Goal: Task Accomplishment & Management: Use online tool/utility

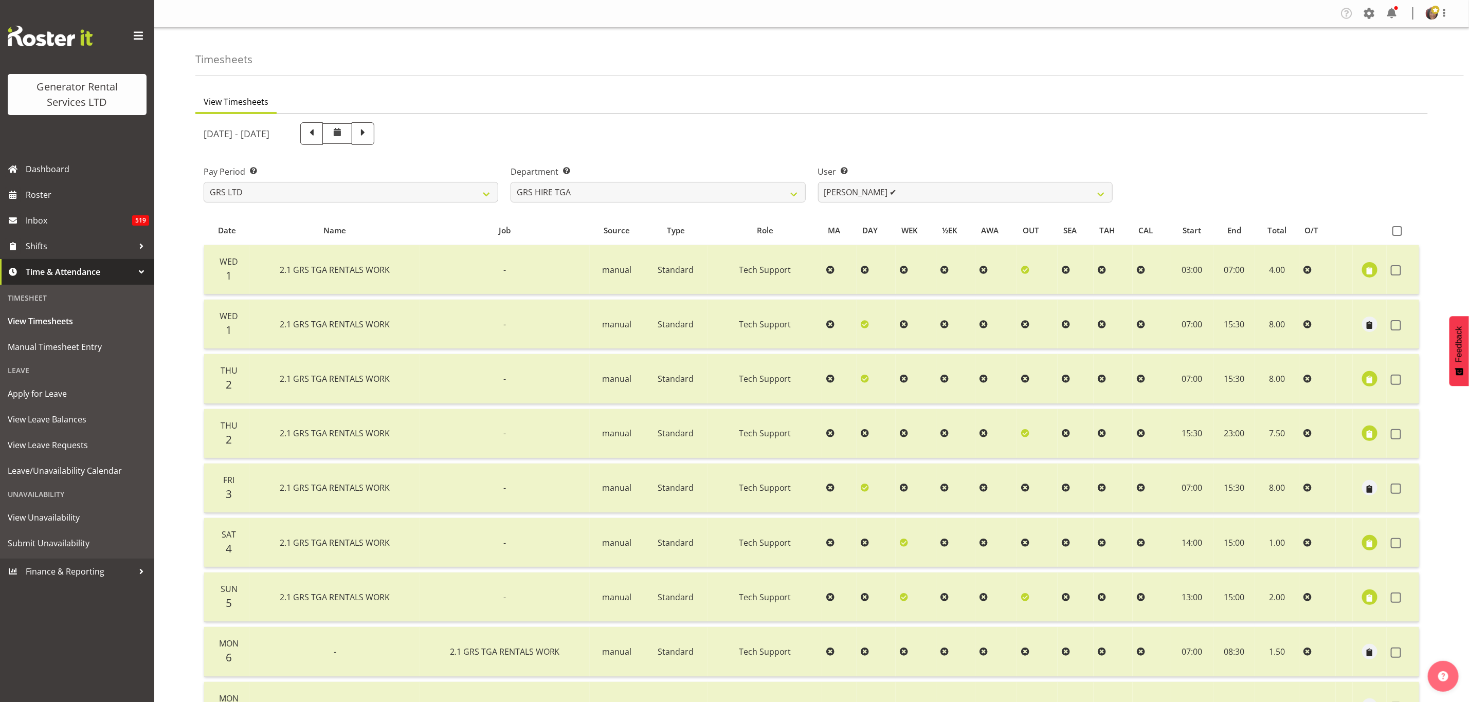
click at [568, 34] on div "Timesheets" at bounding box center [829, 52] width 1268 height 48
click at [73, 272] on span "Time & Attendance" at bounding box center [80, 271] width 108 height 15
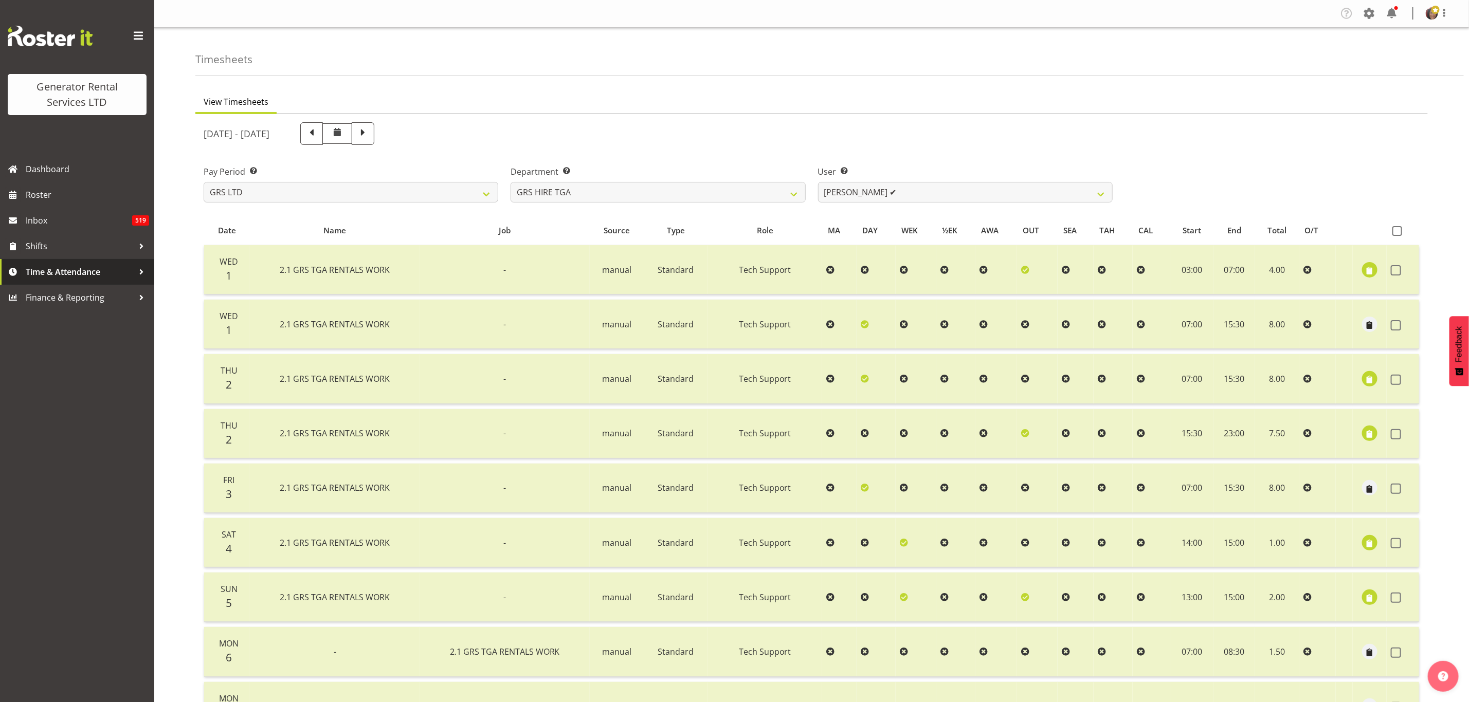
click at [90, 268] on span "Time & Attendance" at bounding box center [80, 271] width 108 height 15
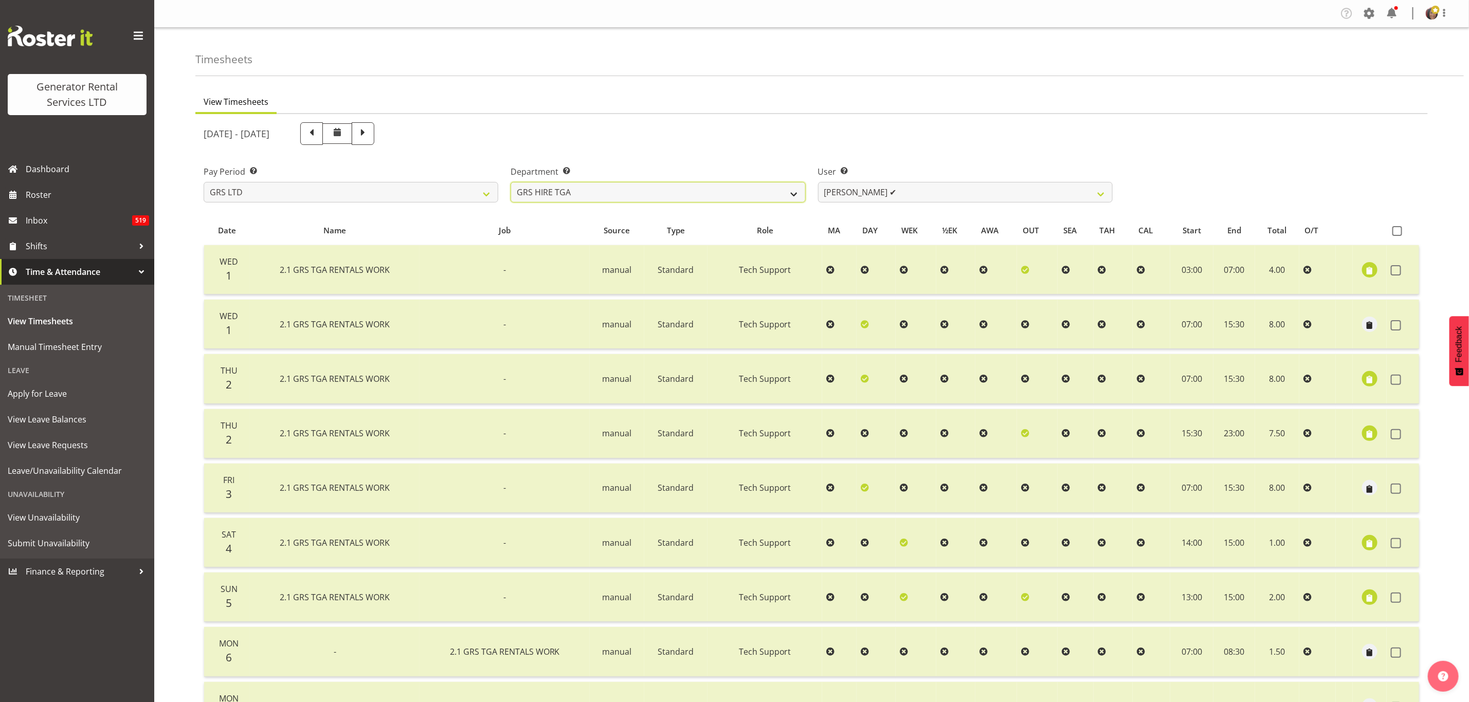
click at [795, 191] on select "GRS ADMIN TGA GRS HIRE TGA GRS SALES TGA" at bounding box center [657, 192] width 295 height 21
select select "164"
click at [510, 182] on select "GRS ADMIN TGA GRS HIRE TGA GRS SALES TGA" at bounding box center [657, 192] width 295 height 21
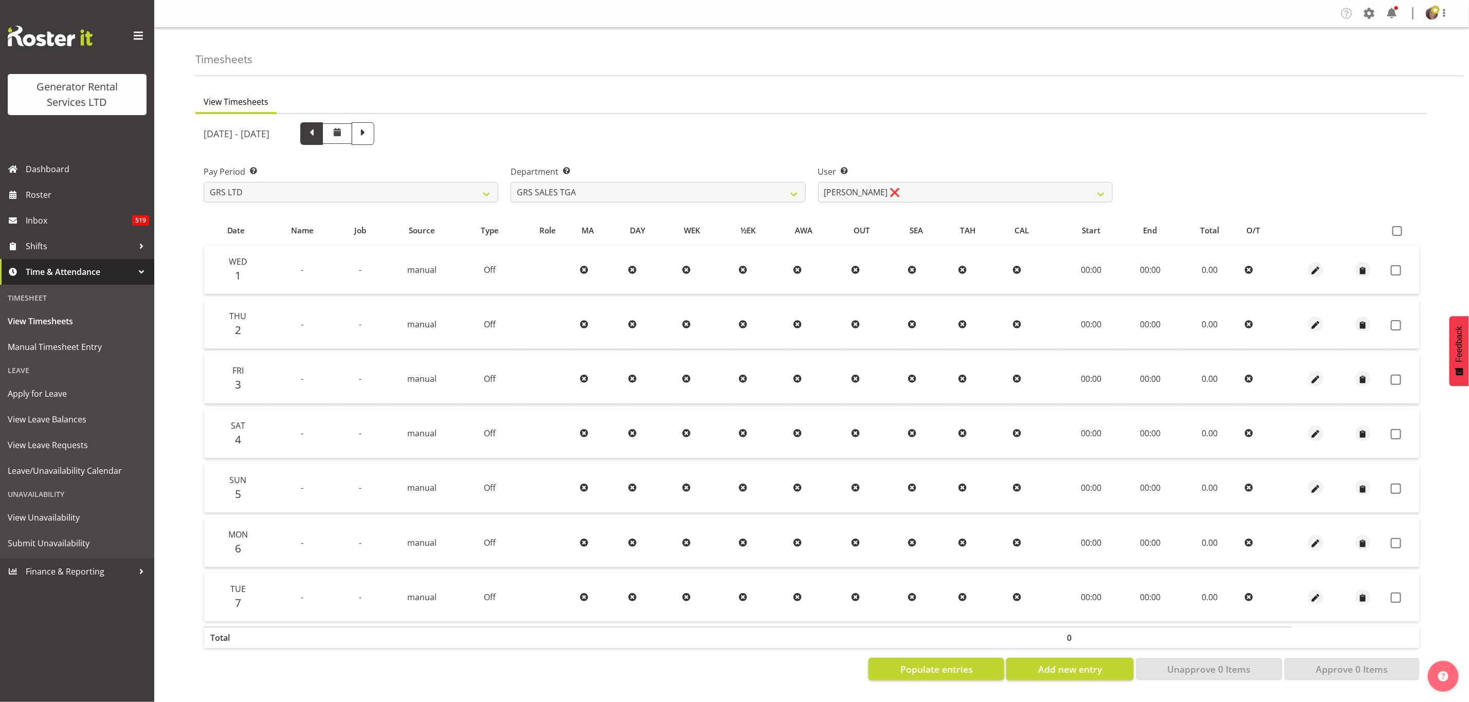
click at [318, 132] on span at bounding box center [311, 132] width 13 height 13
select select
drag, startPoint x: 709, startPoint y: 185, endPoint x: 702, endPoint y: 193, distance: 10.9
click at [709, 185] on select "GRS ADMIN TGA GRS HIRE TGA GRS SALES TGA" at bounding box center [657, 192] width 295 height 21
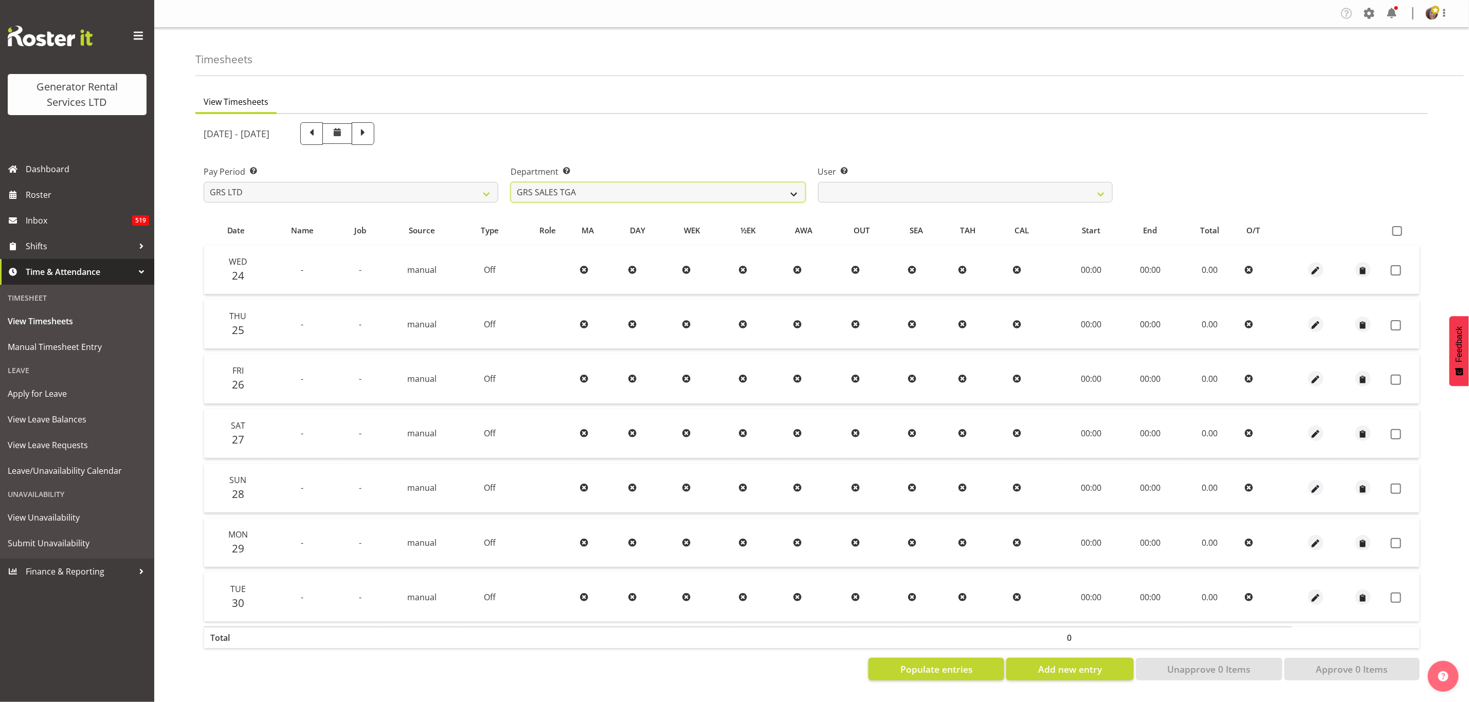
select select "163"
click at [510, 182] on select "GRS ADMIN TGA GRS HIRE TGA GRS SALES TGA" at bounding box center [657, 192] width 295 height 21
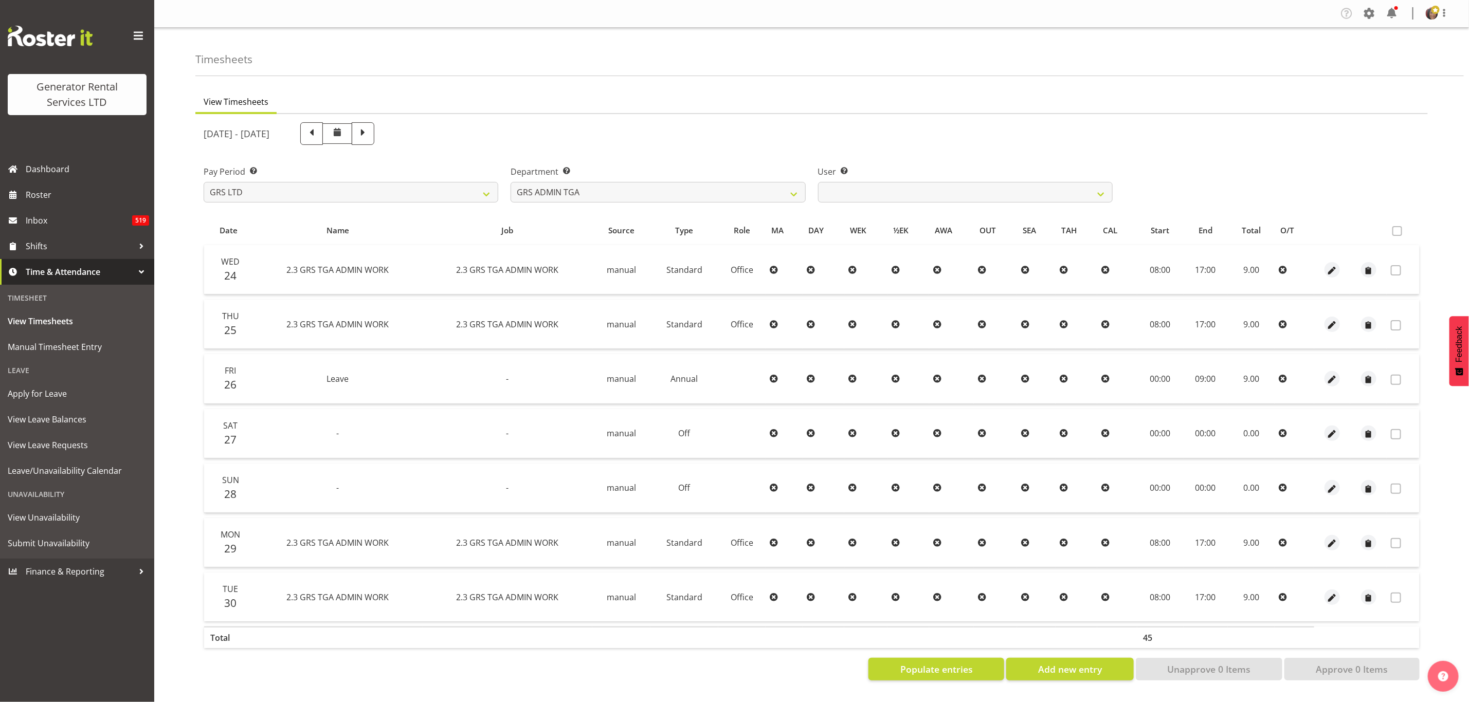
drag, startPoint x: 464, startPoint y: 130, endPoint x: 460, endPoint y: 173, distance: 43.4
click at [370, 130] on span at bounding box center [362, 132] width 13 height 13
select select
click at [1363, 541] on span "button" at bounding box center [1368, 544] width 12 height 12
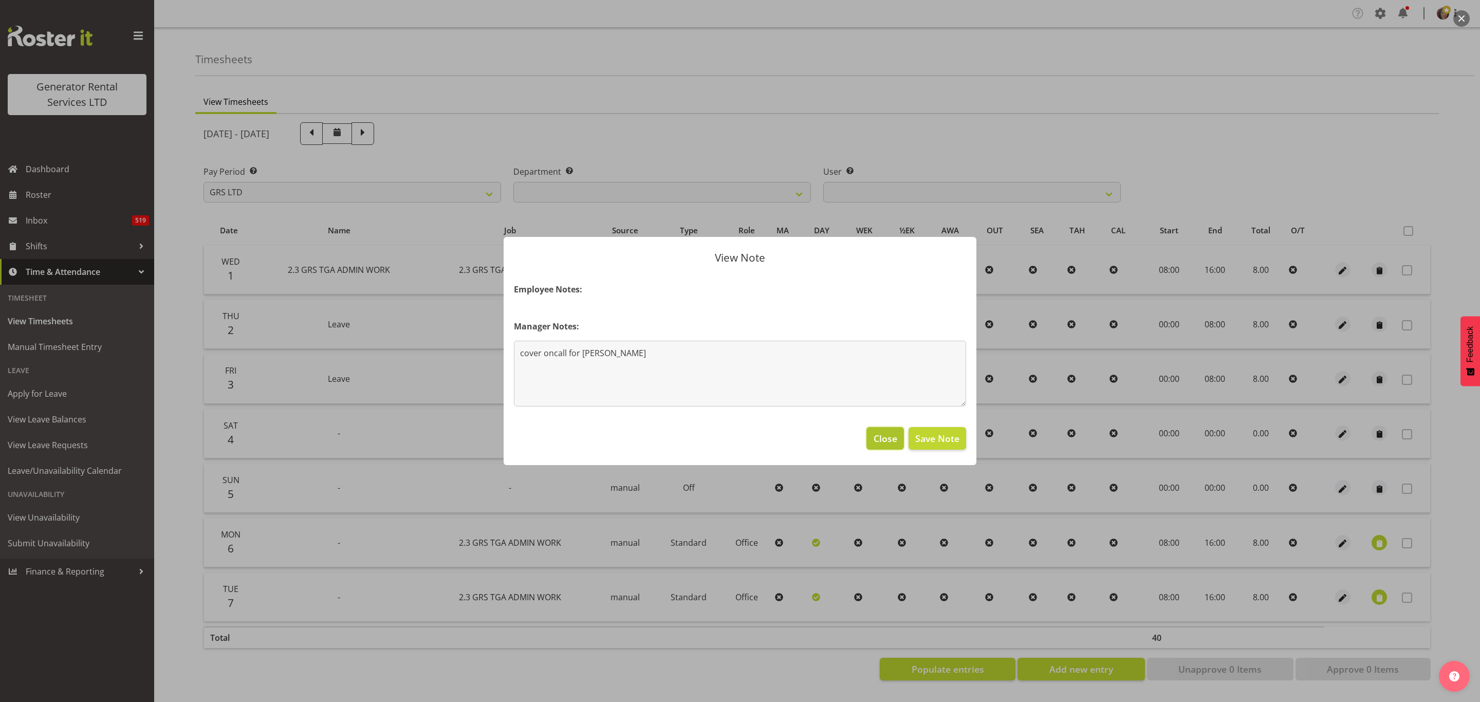
click at [886, 438] on span "Close" at bounding box center [886, 438] width 24 height 13
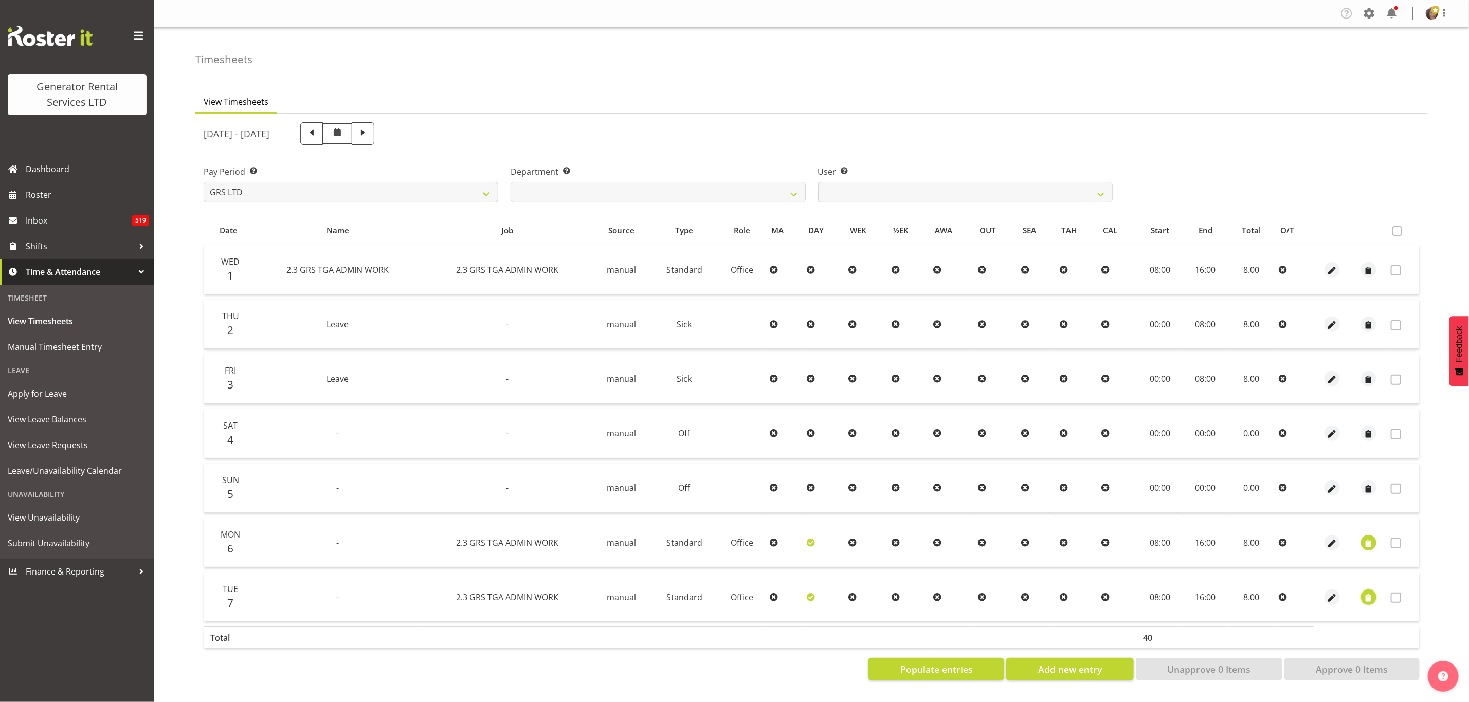
click at [1365, 594] on span "button" at bounding box center [1368, 598] width 12 height 12
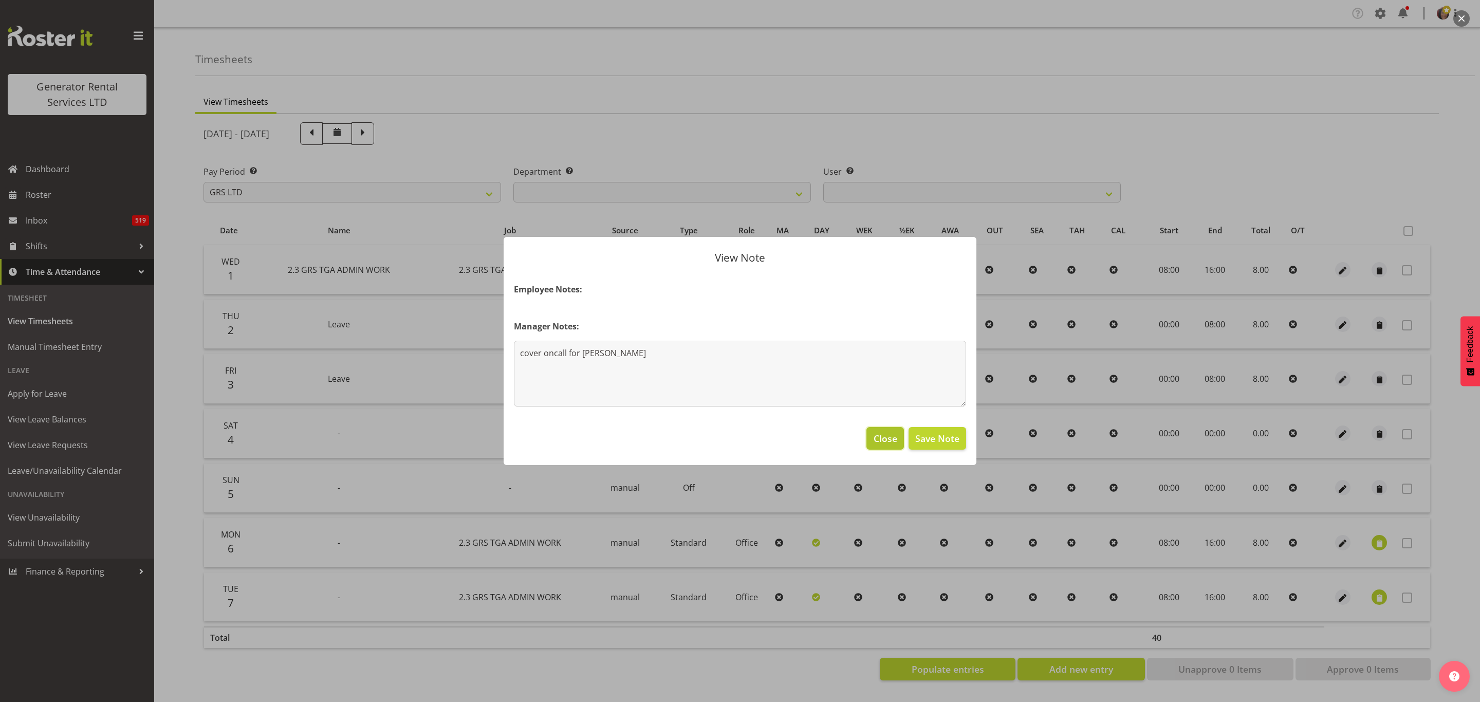
click at [882, 435] on span "Close" at bounding box center [886, 438] width 24 height 13
